Goal: Consume media (video, audio): Consume media (video, audio)

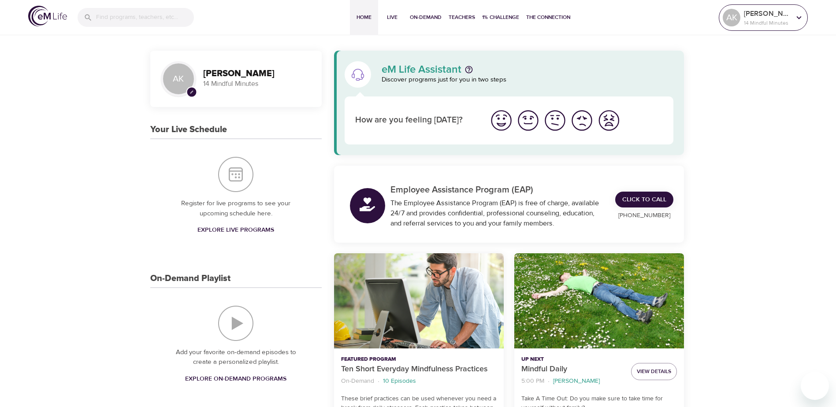
click at [770, 19] on p "14 Mindful Minutes" at bounding box center [767, 23] width 47 height 8
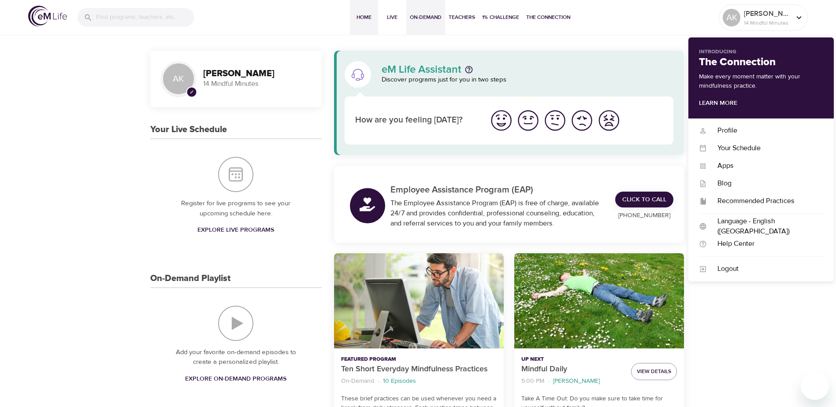
click at [424, 17] on span "On-Demand" at bounding box center [426, 17] width 32 height 9
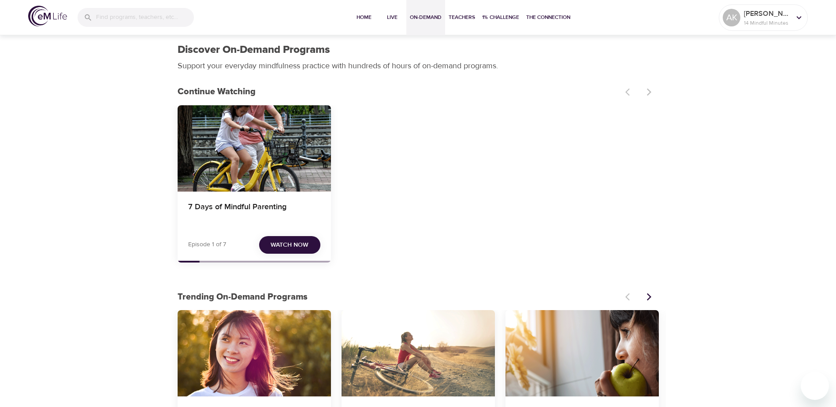
click at [294, 244] on span "Watch Now" at bounding box center [290, 245] width 38 height 11
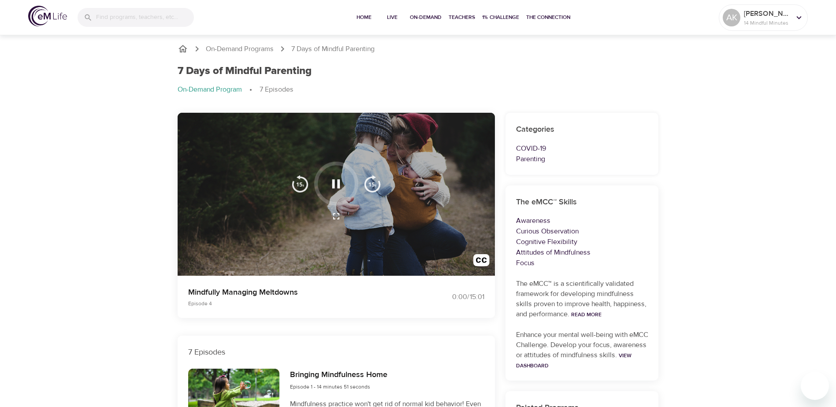
click at [335, 181] on icon "button" at bounding box center [336, 183] width 8 height 9
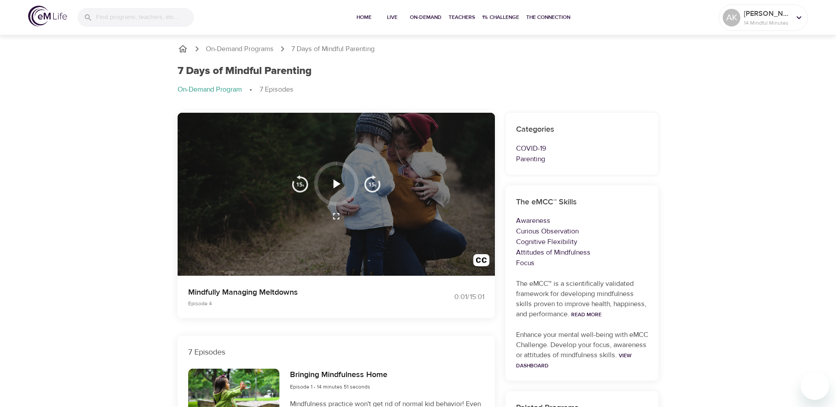
click at [335, 181] on icon "button" at bounding box center [337, 183] width 7 height 9
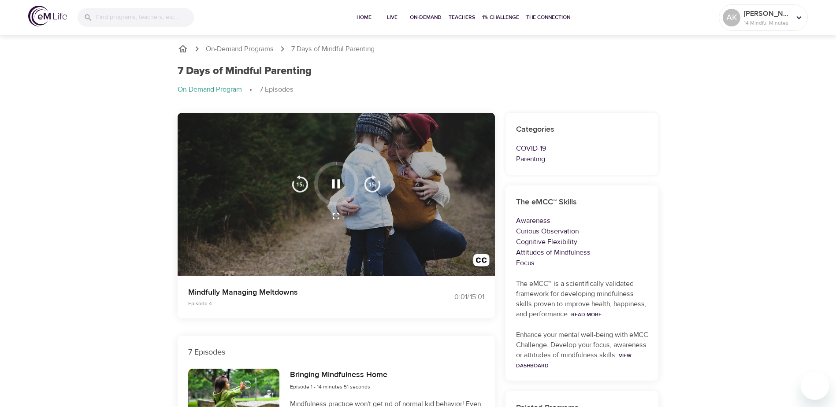
click at [192, 269] on div at bounding box center [336, 195] width 317 height 164
click at [381, 182] on button "button" at bounding box center [372, 184] width 28 height 44
click at [376, 182] on img "button" at bounding box center [373, 184] width 18 height 18
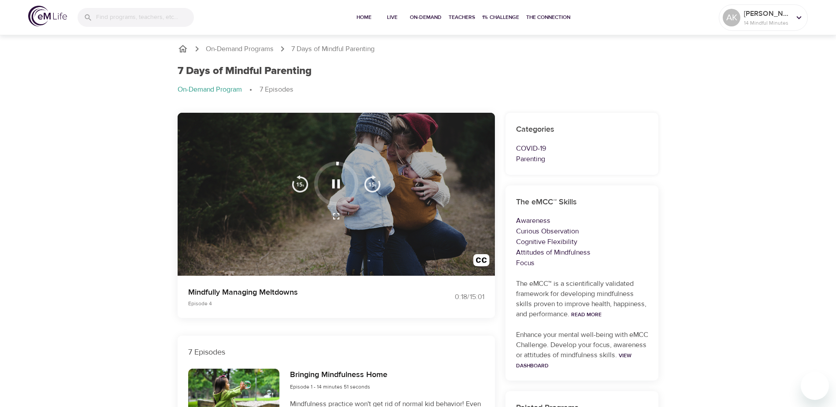
click at [376, 182] on img "button" at bounding box center [373, 184] width 18 height 18
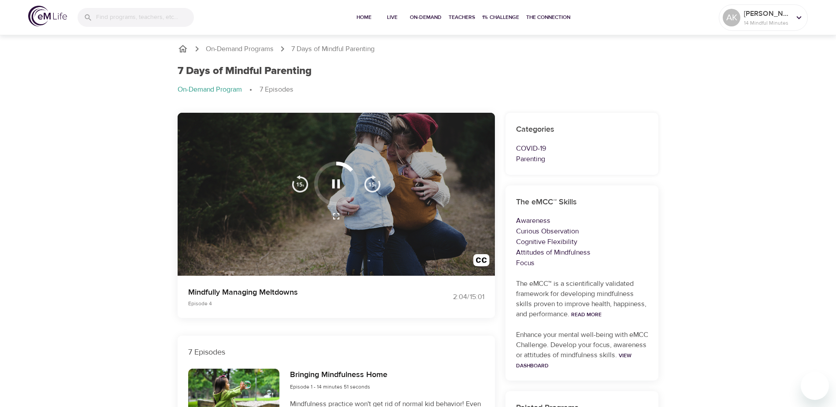
click at [376, 182] on img "button" at bounding box center [373, 184] width 18 height 18
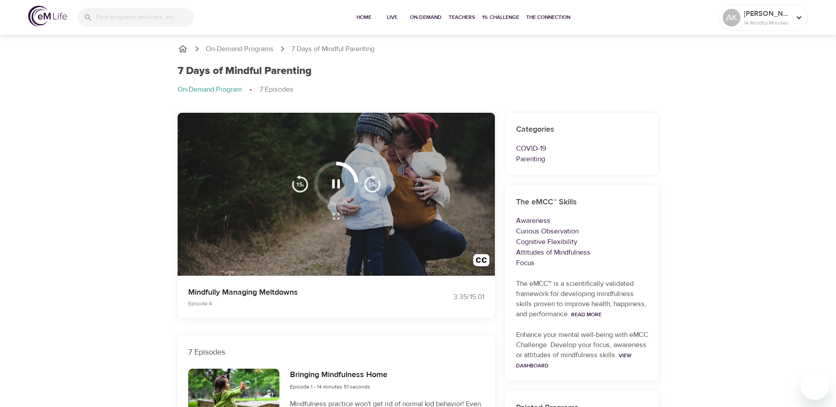
click at [376, 182] on img "button" at bounding box center [373, 184] width 18 height 18
click at [373, 182] on img "button" at bounding box center [373, 184] width 18 height 18
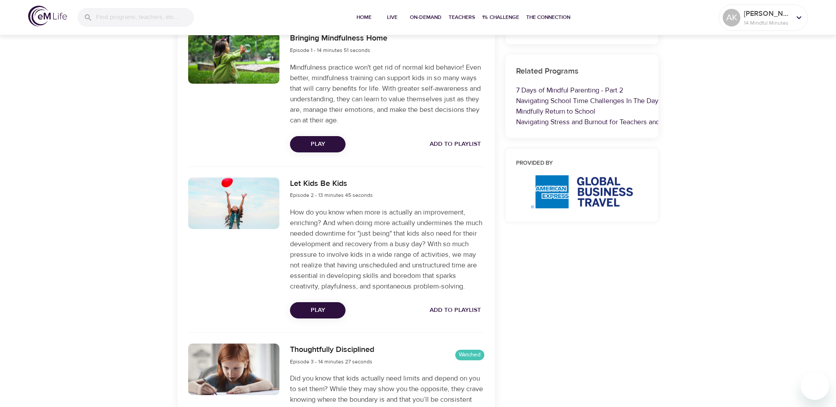
scroll to position [397, 0]
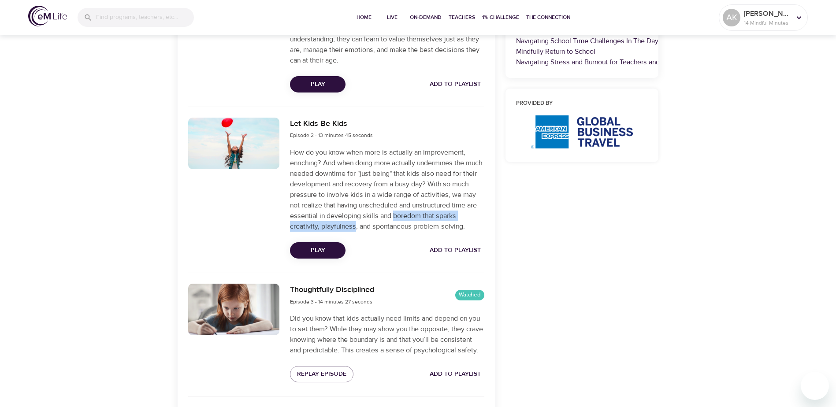
drag, startPoint x: 421, startPoint y: 215, endPoint x: 377, endPoint y: 227, distance: 45.2
click at [377, 227] on p "How do you know when more is actually an improvement, enriching? And when doing…" at bounding box center [387, 189] width 194 height 85
copy p "boredom that sparks creativity, playfulness"
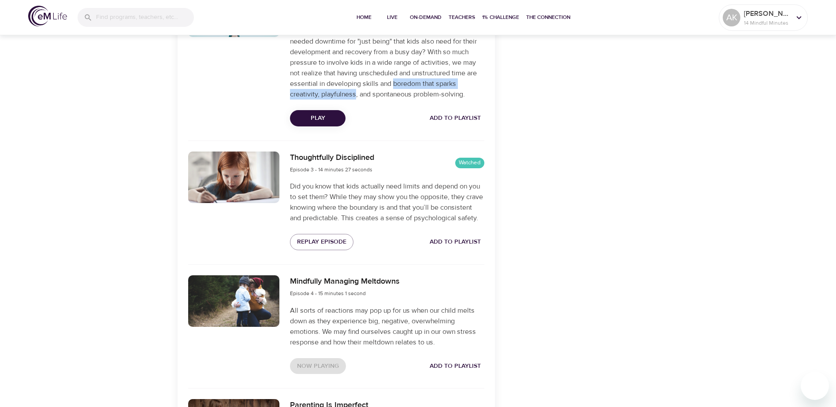
scroll to position [573, 0]
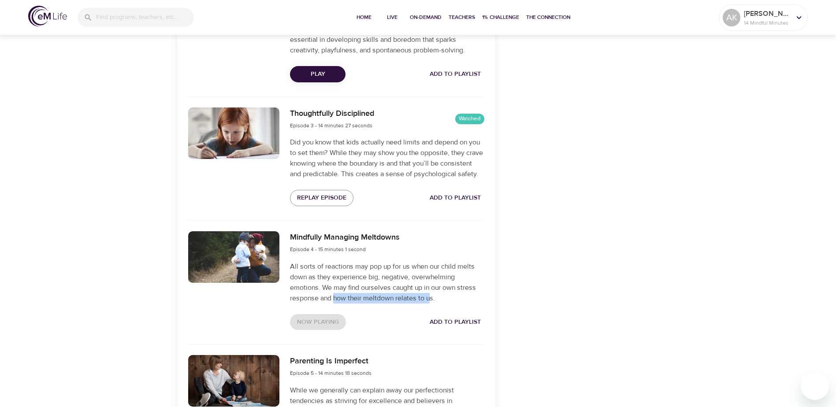
drag, startPoint x: 335, startPoint y: 320, endPoint x: 433, endPoint y: 315, distance: 97.5
click at [433, 304] on p "All sorts of reactions may pop up for us when our child melts down as they expe…" at bounding box center [387, 282] width 194 height 42
click at [412, 301] on p "All sorts of reactions may pop up for us when our child melts down as they expe…" at bounding box center [387, 282] width 194 height 42
drag, startPoint x: 336, startPoint y: 319, endPoint x: 439, endPoint y: 322, distance: 102.7
click at [439, 304] on p "All sorts of reactions may pop up for us when our child melts down as they expe…" at bounding box center [387, 282] width 194 height 42
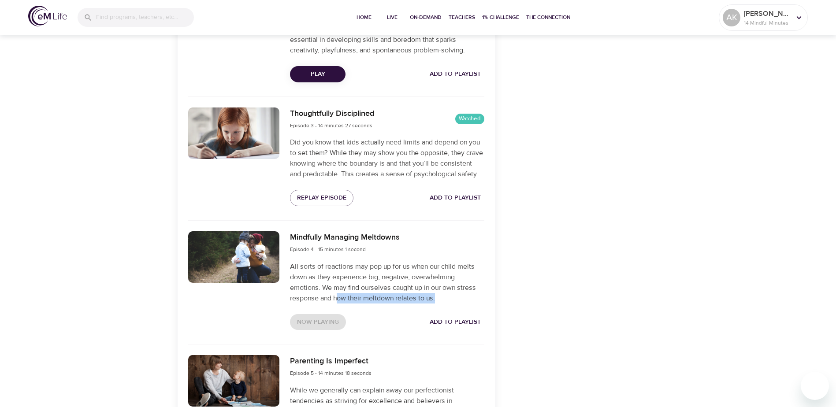
copy p "ow their meltdown relates to us."
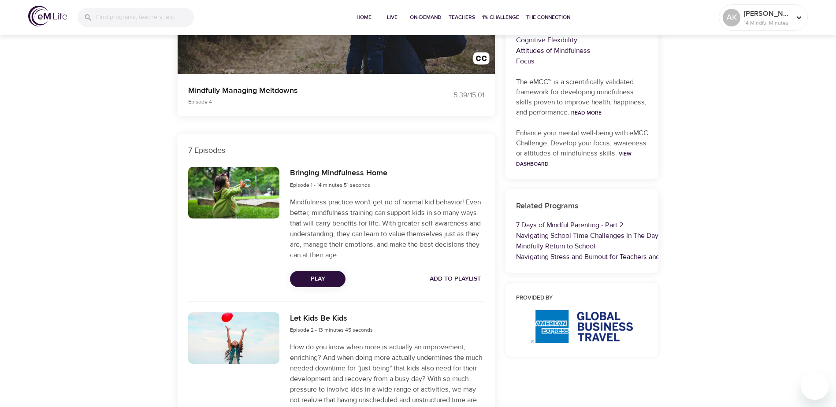
scroll to position [44, 0]
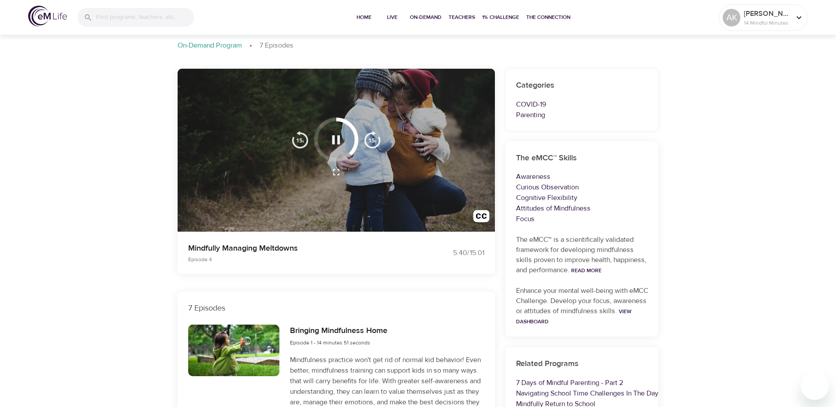
click at [333, 138] on icon "button" at bounding box center [336, 139] width 8 height 9
